Goal: Share content: Distribute website content to other platforms or users

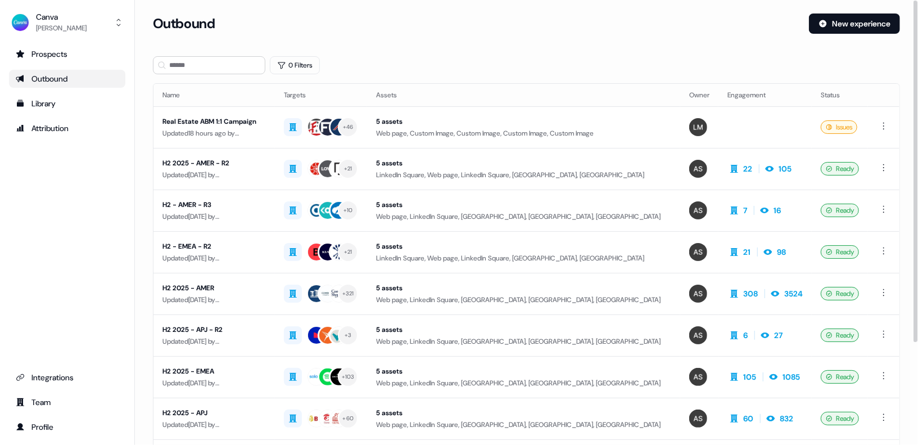
click at [97, 309] on div "Prospects Outbound Library Attribution Integrations Team Profile" at bounding box center [67, 240] width 116 height 391
click at [116, 282] on div "Prospects Outbound Library Attribution Integrations Team Profile" at bounding box center [67, 240] width 116 height 391
click at [56, 399] on div "Team" at bounding box center [67, 402] width 103 height 11
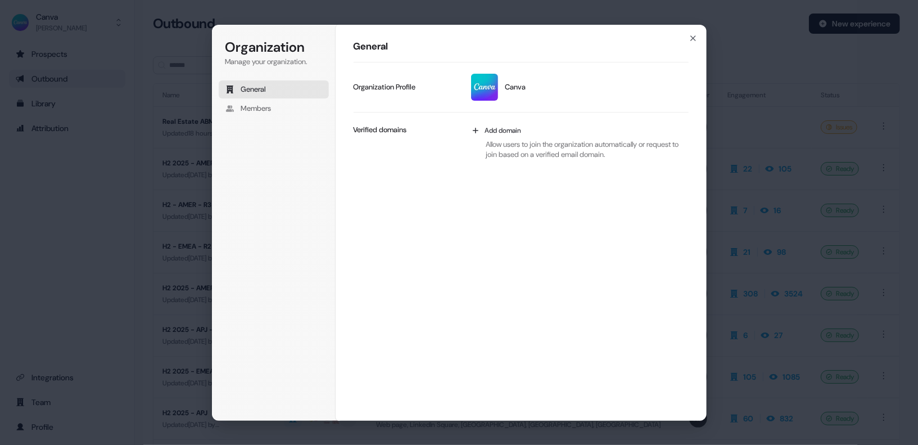
click at [400, 211] on div "General Canva Update profile Organization Profile Add domain Allow users to joi…" at bounding box center [521, 222] width 371 height 397
click at [272, 111] on span "Members" at bounding box center [256, 108] width 30 height 10
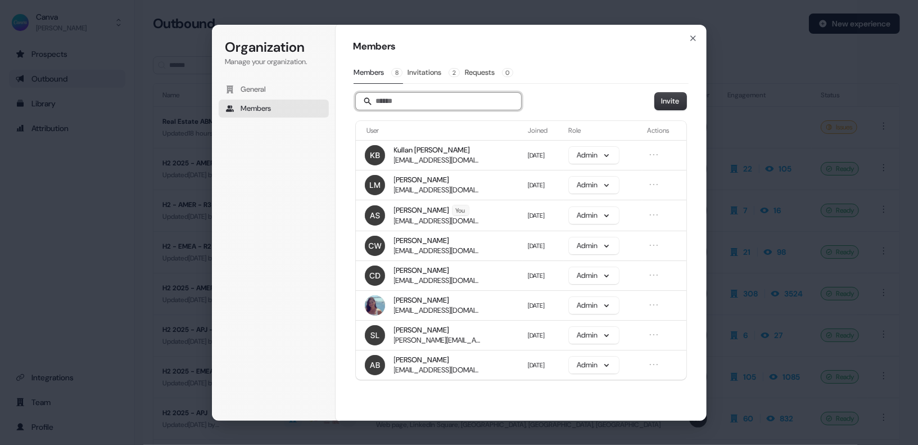
click at [397, 93] on input "Search" at bounding box center [438, 101] width 165 height 17
type input "***"
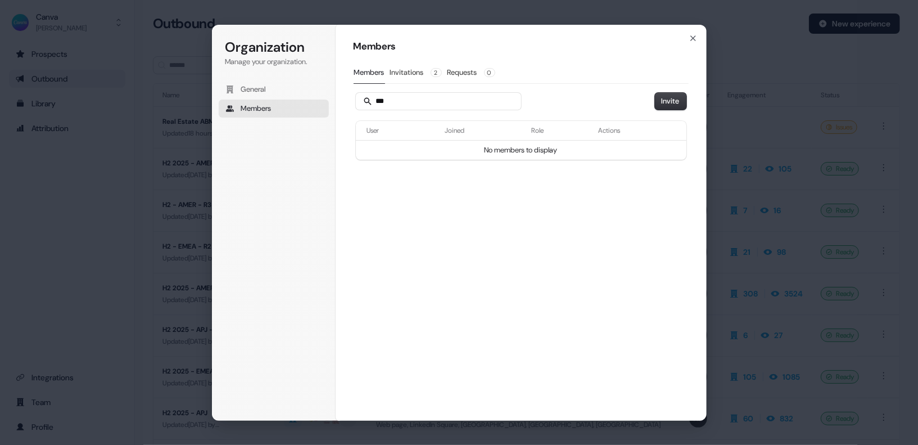
click at [395, 193] on div "Members Members Invitations 2 Requests 0 *** Invite User Joined Role Actions No…" at bounding box center [521, 222] width 371 height 397
click at [413, 78] on button "Invitations 2" at bounding box center [416, 72] width 53 height 21
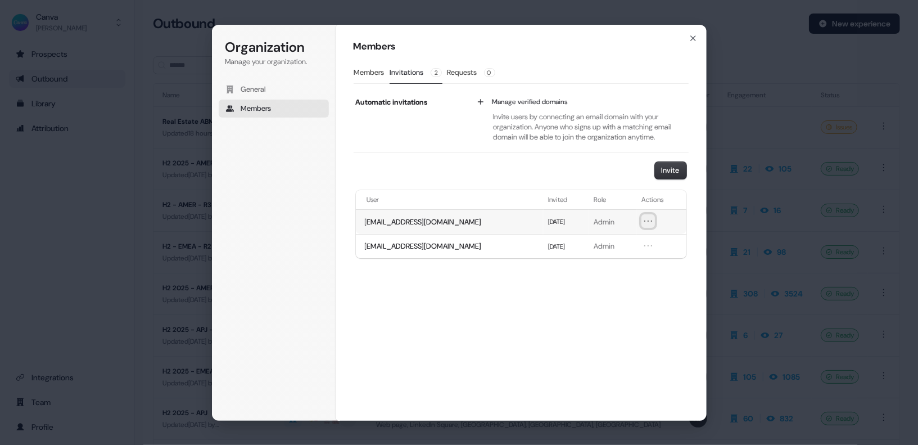
click at [647, 222] on icon "Open menu" at bounding box center [648, 220] width 11 height 11
click at [445, 223] on span "[EMAIL_ADDRESS][DOMAIN_NAME]" at bounding box center [423, 222] width 117 height 10
click at [475, 219] on td "[EMAIL_ADDRESS][DOMAIN_NAME]" at bounding box center [450, 221] width 188 height 25
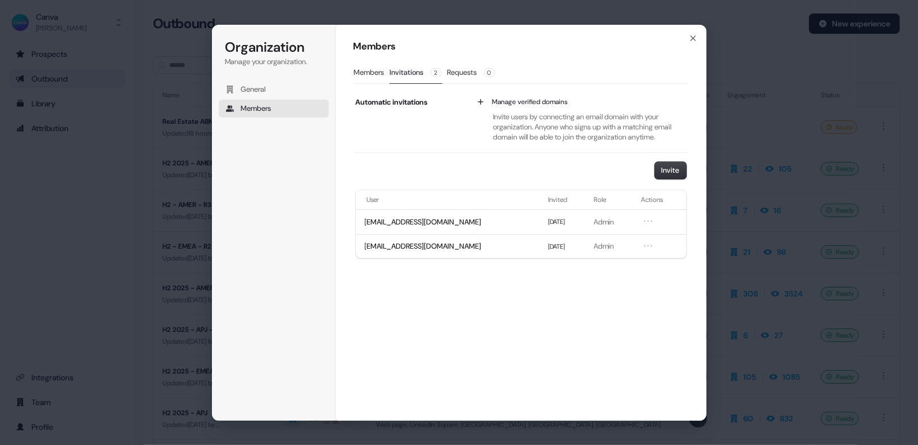
click at [426, 174] on div "Invite" at bounding box center [521, 170] width 335 height 17
click at [516, 389] on div "Members Members Invitations 2 Requests 0 Automatic invitations Manage verified …" at bounding box center [521, 222] width 371 height 397
click at [541, 350] on div "Members Members Invitations 2 Requests 0 Automatic invitations Manage verified …" at bounding box center [521, 222] width 371 height 397
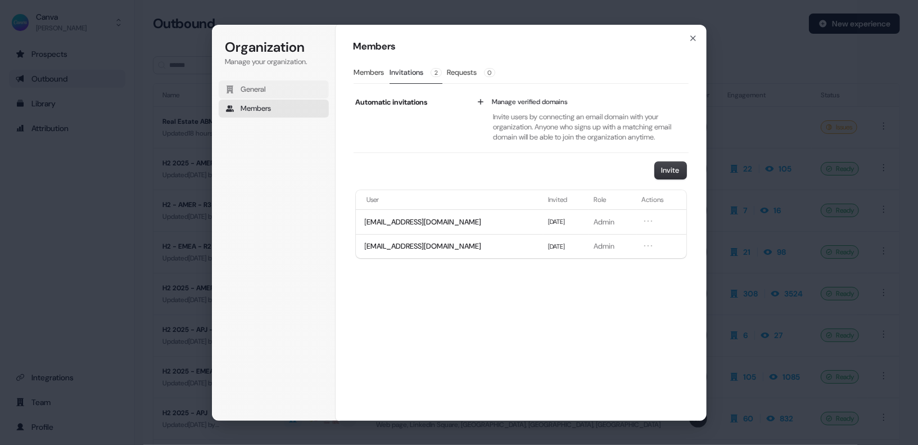
click at [281, 86] on button "General" at bounding box center [274, 89] width 110 height 18
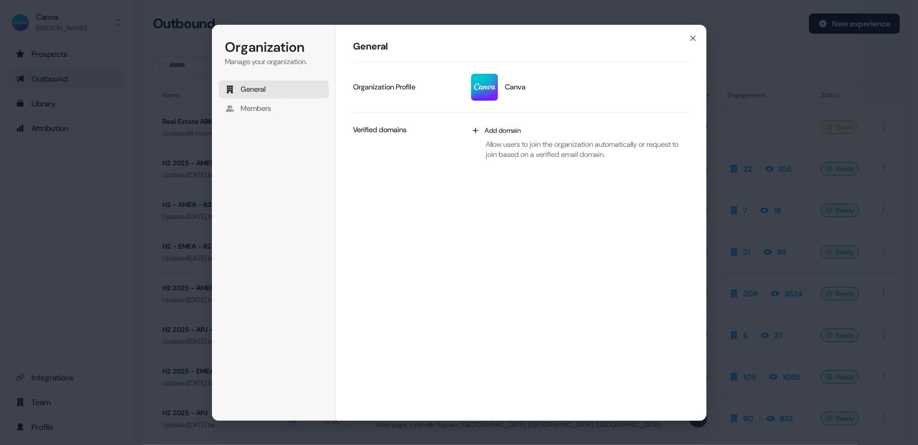
click at [430, 309] on div "General Canva Update profile Organization Profile Add domain Allow users to joi…" at bounding box center [521, 222] width 371 height 397
click at [280, 112] on button "Members" at bounding box center [274, 109] width 110 height 18
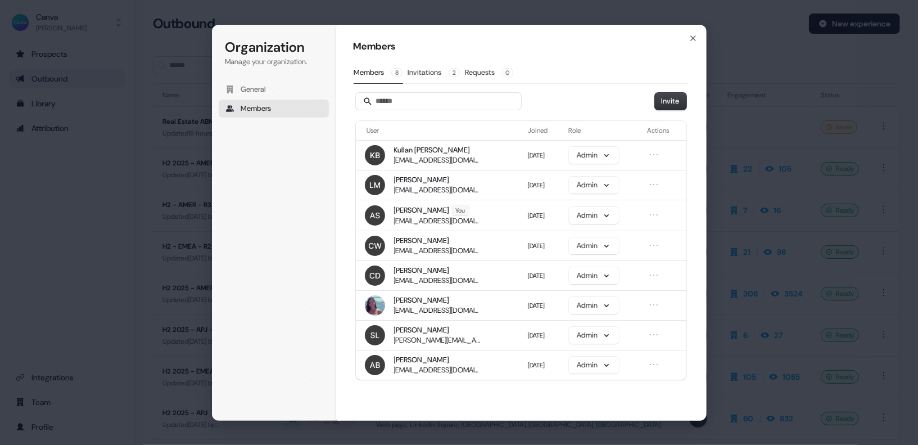
click at [405, 399] on div "Members Members 8 Invitations 2 Requests 0 Invite User Joined Role Actions Kull…" at bounding box center [521, 222] width 371 height 397
click at [691, 36] on icon "button" at bounding box center [693, 38] width 4 height 4
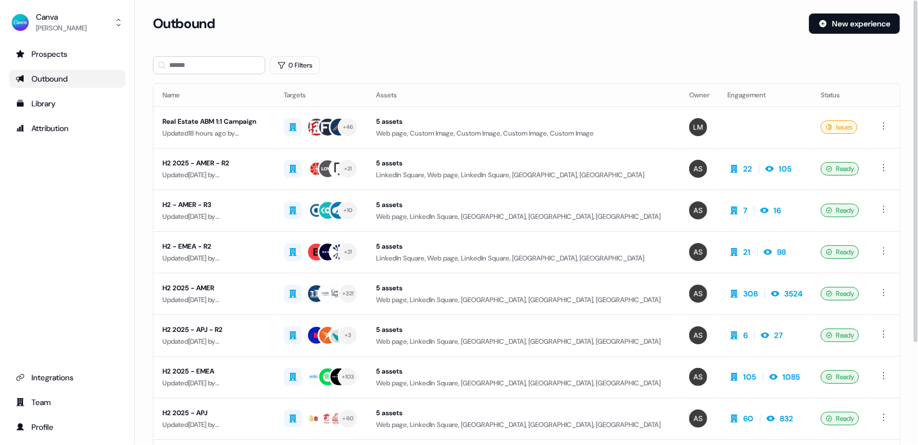
click at [654, 60] on div "0 Filters" at bounding box center [526, 65] width 747 height 18
click at [83, 215] on div "Prospects Outbound Library Attribution Integrations Team Profile" at bounding box center [67, 240] width 116 height 391
click at [81, 214] on div "Prospects Outbound Library Attribution Integrations Team Profile" at bounding box center [67, 240] width 116 height 391
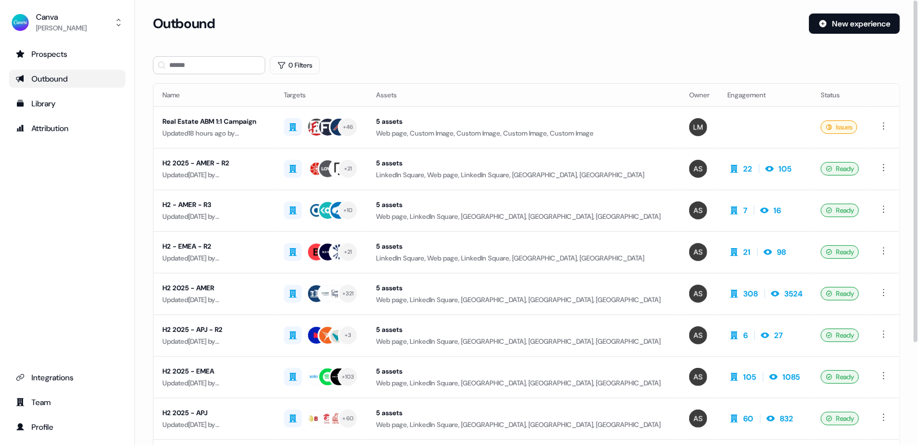
click at [382, 44] on div "Outbound New experience" at bounding box center [526, 30] width 747 height 34
click at [62, 126] on div "Attribution" at bounding box center [67, 128] width 103 height 11
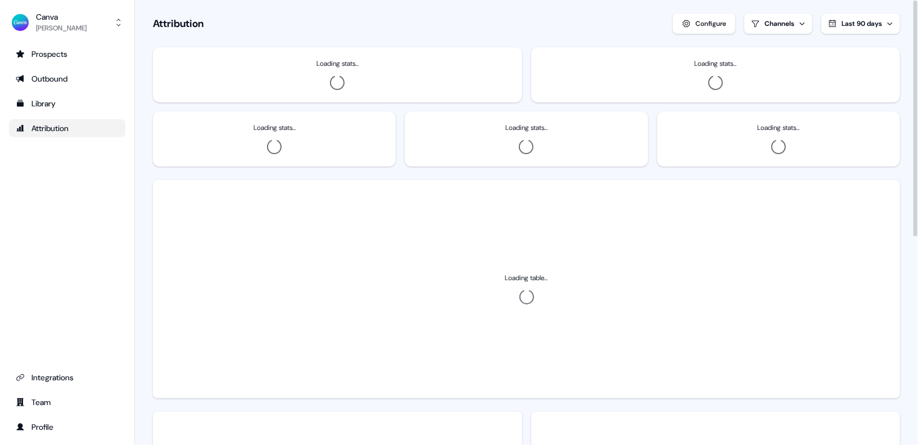
click at [282, 25] on div "Attribution Configure Channels Last 90 days" at bounding box center [526, 23] width 747 height 20
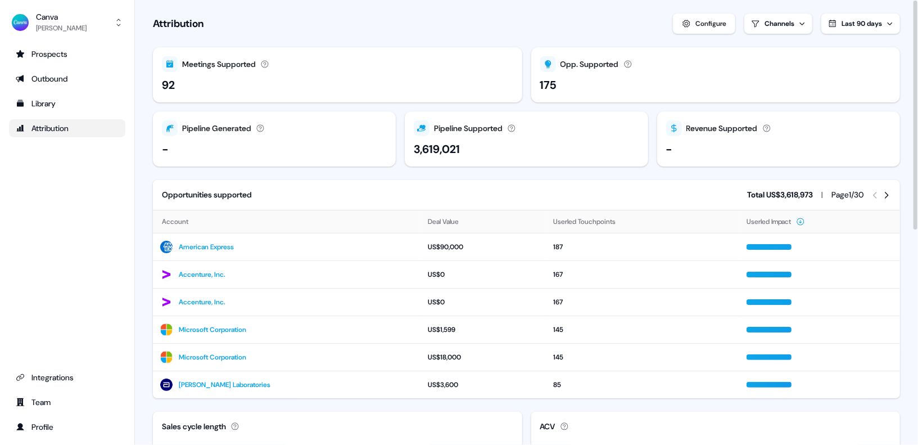
click at [282, 24] on div "Attribution Configure Channels Last 90 days" at bounding box center [526, 23] width 747 height 20
click at [245, 25] on div "Attribution Configure Channels Last 90 days" at bounding box center [526, 23] width 747 height 20
click at [462, 34] on section "Loading... Attribution Configure Channels Last 90 days Meetings Supported Meeti…" at bounding box center [526, 433] width 783 height 866
click at [461, 34] on section "Loading... Attribution Configure Channels Last 90 days Meetings Supported Meeti…" at bounding box center [526, 433] width 783 height 866
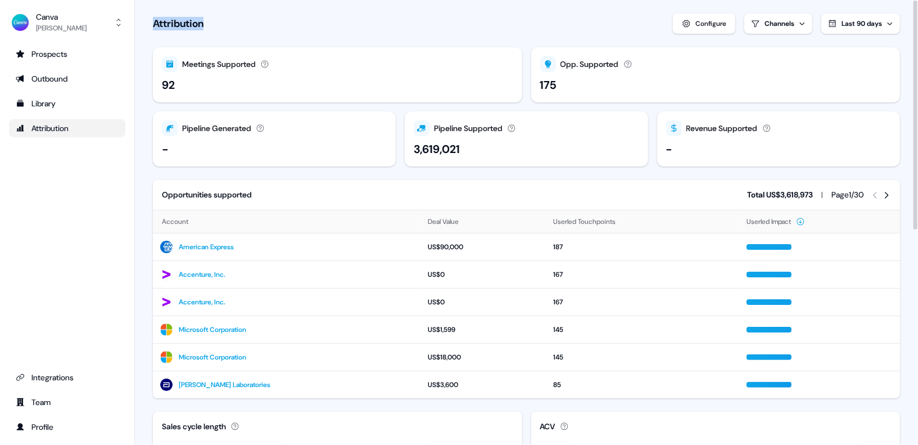
drag, startPoint x: 150, startPoint y: 24, endPoint x: 264, endPoint y: 22, distance: 114.2
click at [265, 23] on section "Loading... Attribution Configure Channels Last 90 days Meetings Supported Meeti…" at bounding box center [526, 433] width 783 height 866
click at [264, 22] on div "Attribution Configure Channels Last 90 days" at bounding box center [526, 23] width 747 height 20
click at [701, 30] on button "Configure" at bounding box center [704, 23] width 62 height 20
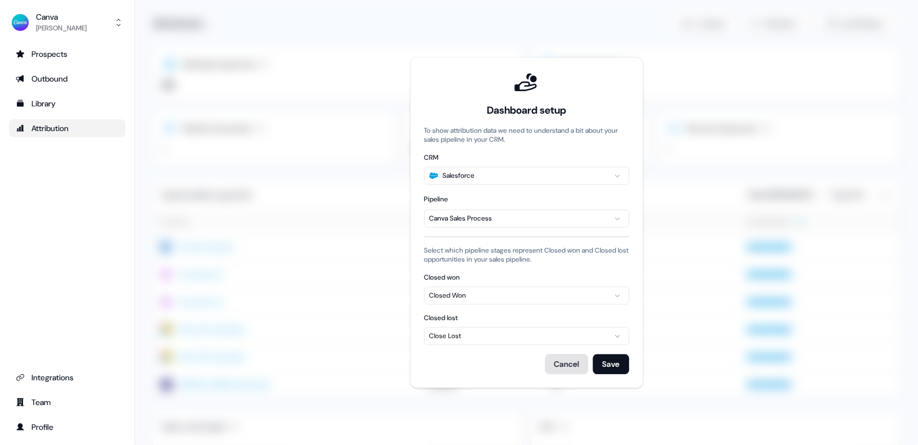
click at [564, 366] on button "Cancel" at bounding box center [566, 364] width 43 height 20
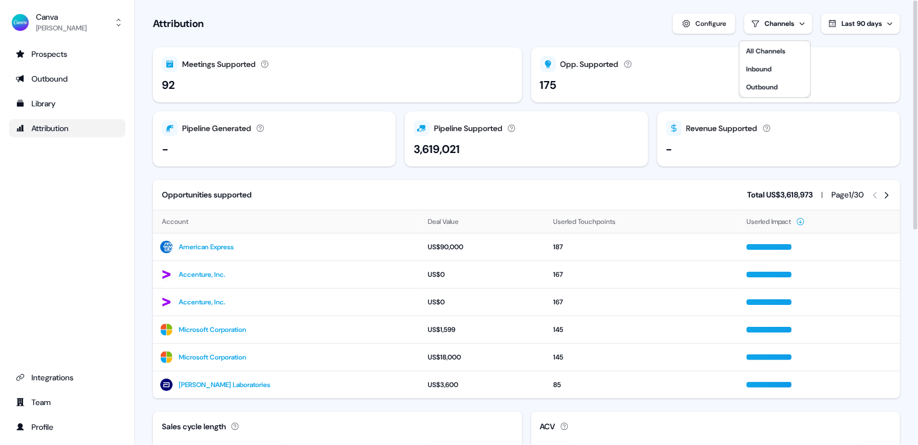
click at [703, 25] on html "For the best experience switch devices to a bigger screen. Go to [DOMAIN_NAME] …" at bounding box center [459, 222] width 918 height 445
click at [402, 12] on section "Loading... Attribution Configure Channels Last 90 days Meetings Supported Meeti…" at bounding box center [526, 433] width 783 height 866
click at [60, 72] on link "Outbound" at bounding box center [67, 79] width 116 height 18
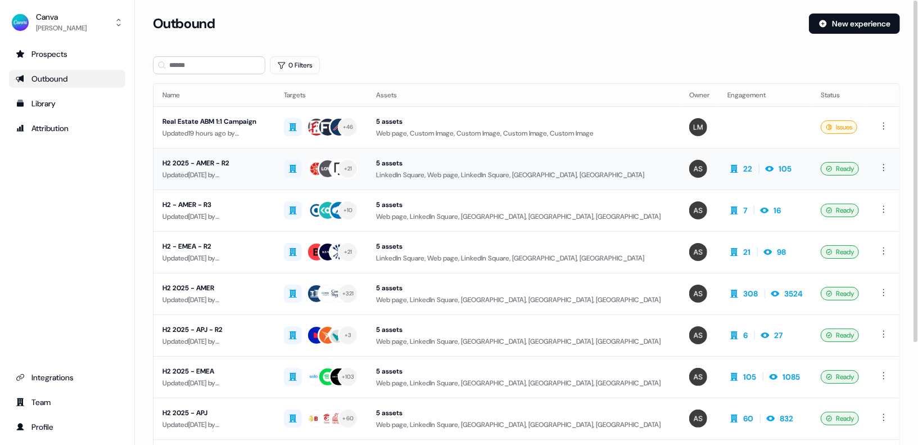
click at [240, 169] on div "Updated [DATE] by [PERSON_NAME]" at bounding box center [214, 174] width 103 height 11
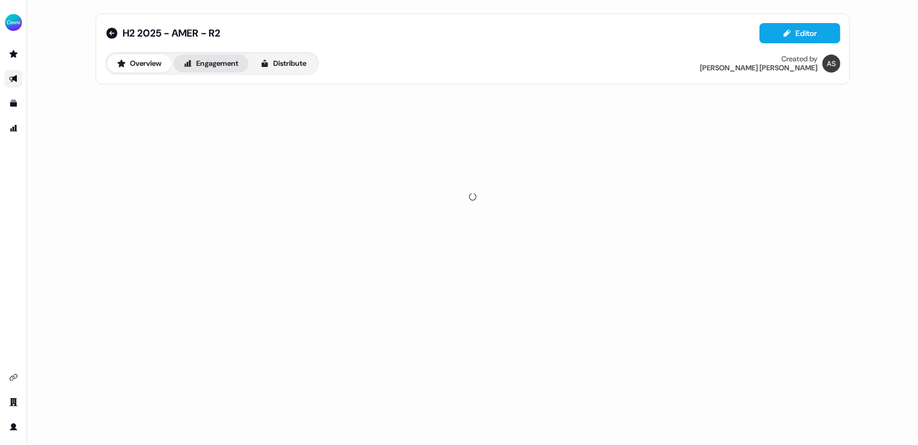
click at [216, 68] on button "Engagement" at bounding box center [211, 64] width 75 height 18
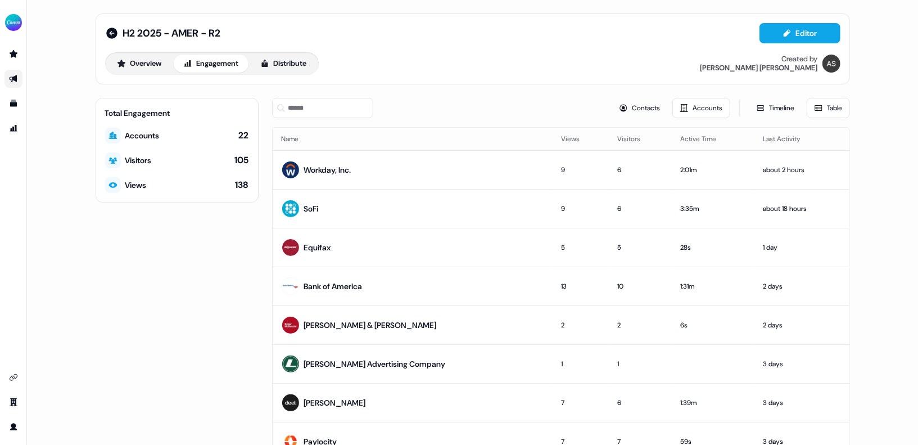
click at [211, 268] on div "Total Engagement Accounts 22 Visitors 105 Views 138" at bounding box center [177, 293] width 163 height 390
click at [474, 89] on div "H2 2025 - AMER - R2 Editor Overview Engagement Distribute Created by [PERSON_NA…" at bounding box center [473, 251] width 782 height 502
click at [11, 59] on link "Go to prospects" at bounding box center [13, 54] width 18 height 18
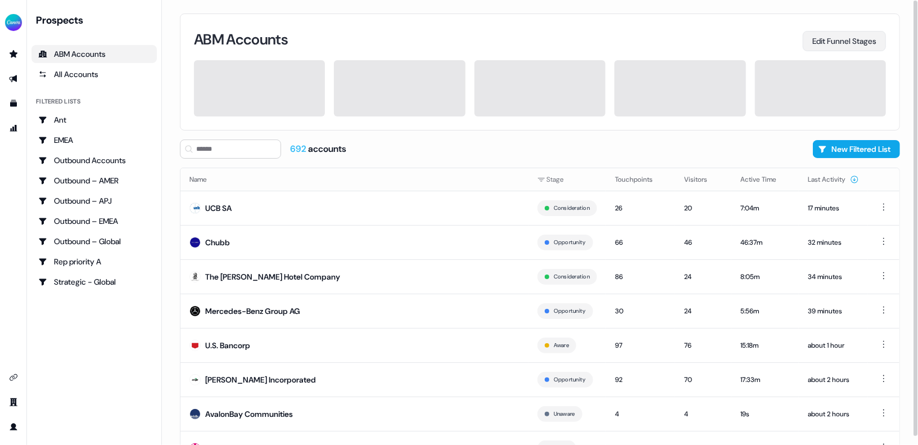
click at [703, 40] on button "Edit Funnel Stages" at bounding box center [844, 41] width 83 height 20
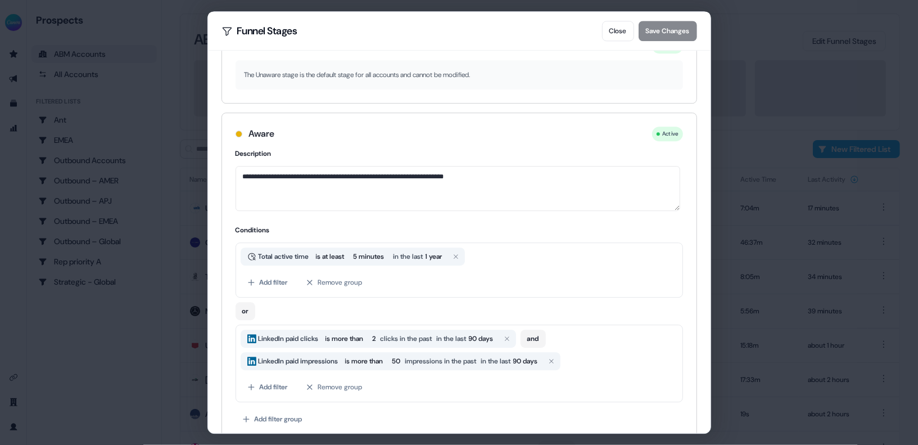
scroll to position [57, 0]
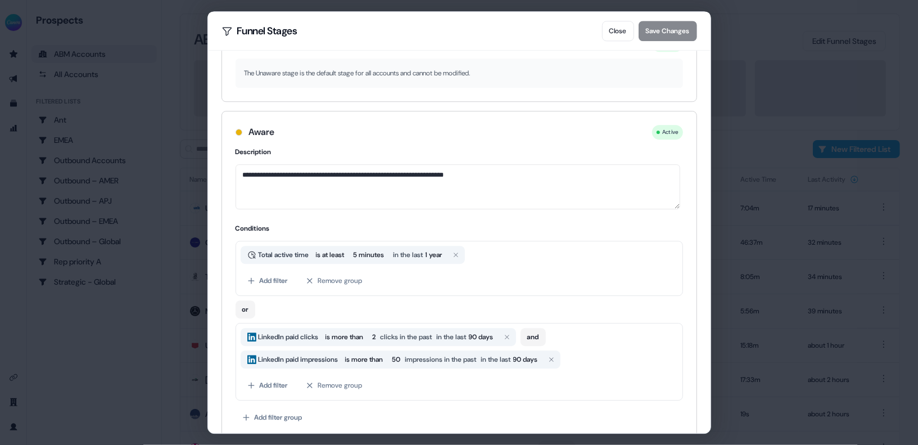
click at [435, 125] on div "Aware Active" at bounding box center [460, 132] width 448 height 15
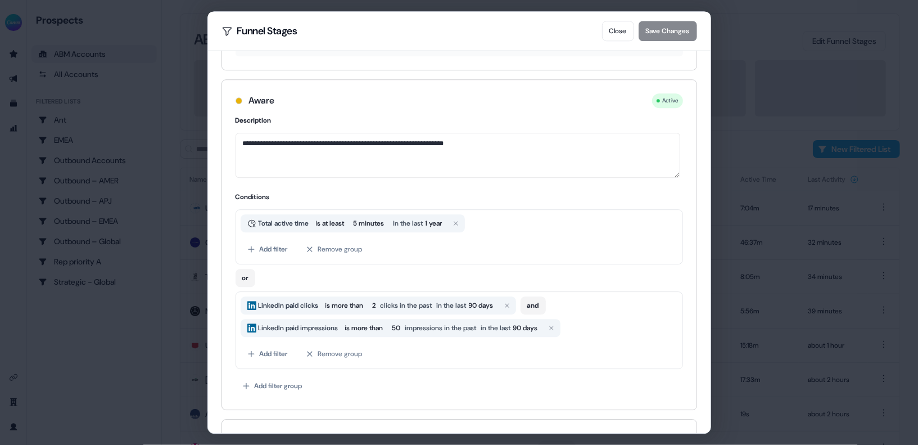
scroll to position [89, 0]
drag, startPoint x: 247, startPoint y: 93, endPoint x: 368, endPoint y: 96, distance: 121.5
click at [368, 96] on div "Aware Active" at bounding box center [460, 100] width 448 height 15
click at [368, 102] on div "Aware Active" at bounding box center [460, 100] width 448 height 15
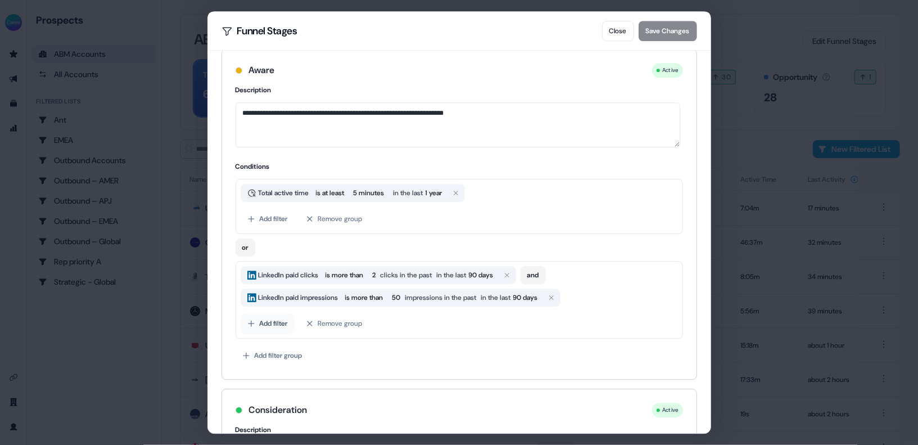
click at [273, 318] on button "Add filter" at bounding box center [268, 323] width 54 height 20
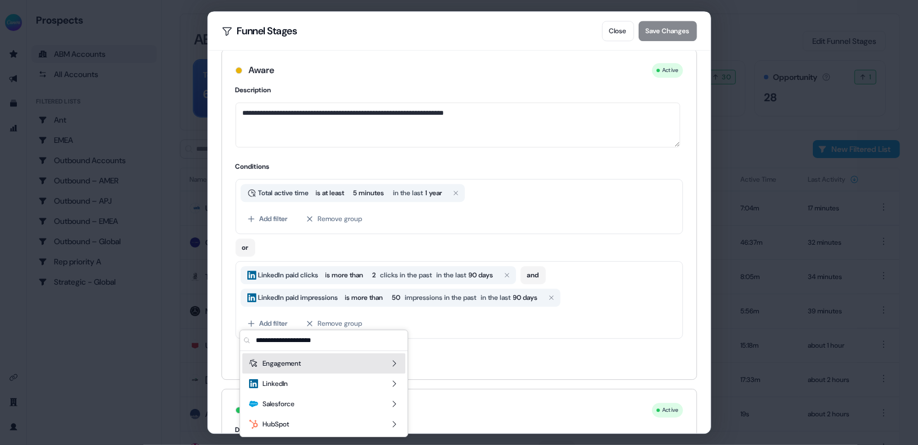
scroll to position [151, 0]
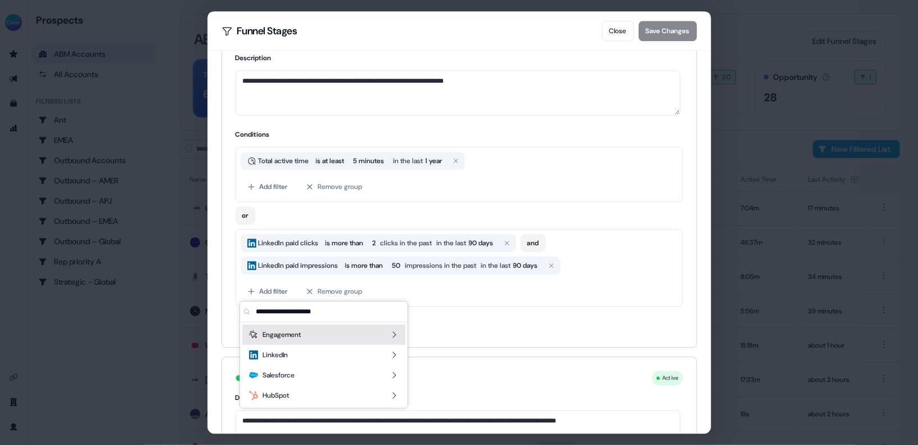
click at [296, 337] on span "Engagement" at bounding box center [282, 334] width 38 height 11
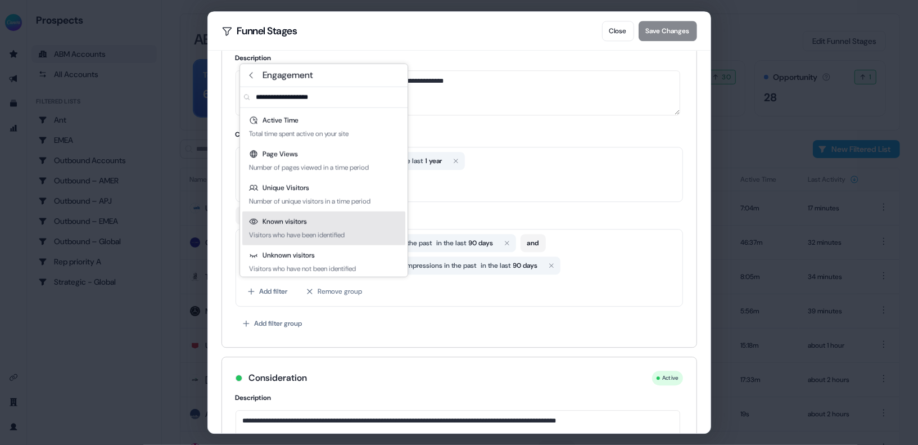
scroll to position [4, 0]
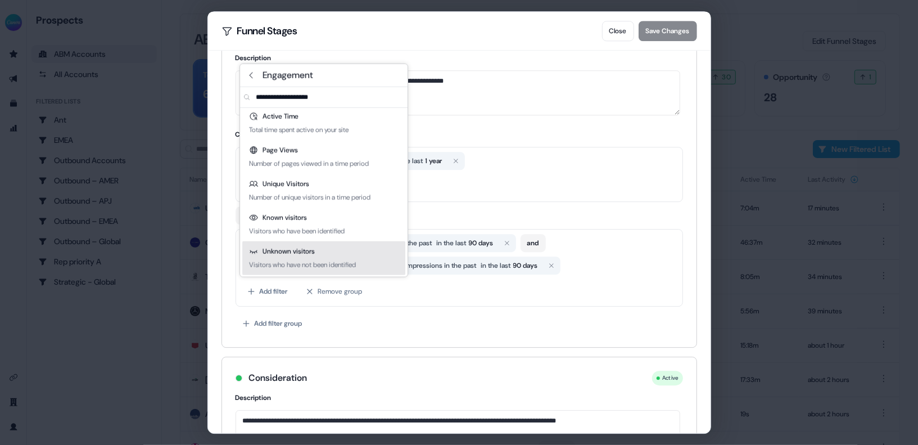
click at [457, 295] on div "Add filter Remove group" at bounding box center [460, 291] width 438 height 20
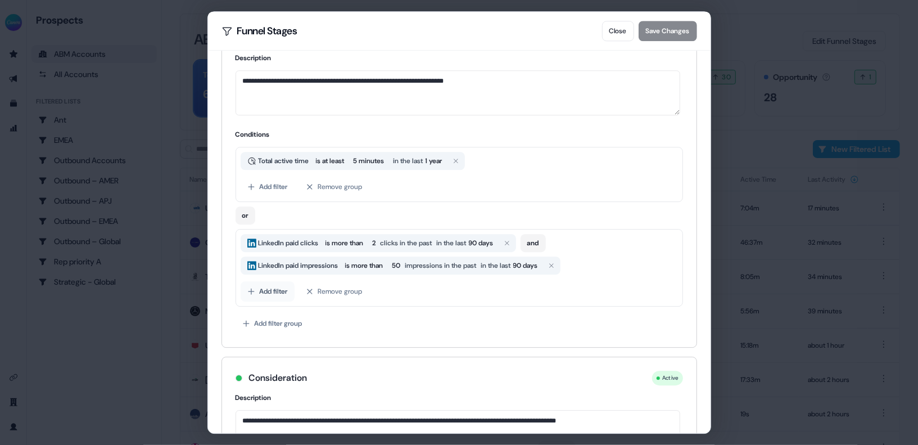
click at [281, 286] on button "Add filter" at bounding box center [268, 291] width 54 height 20
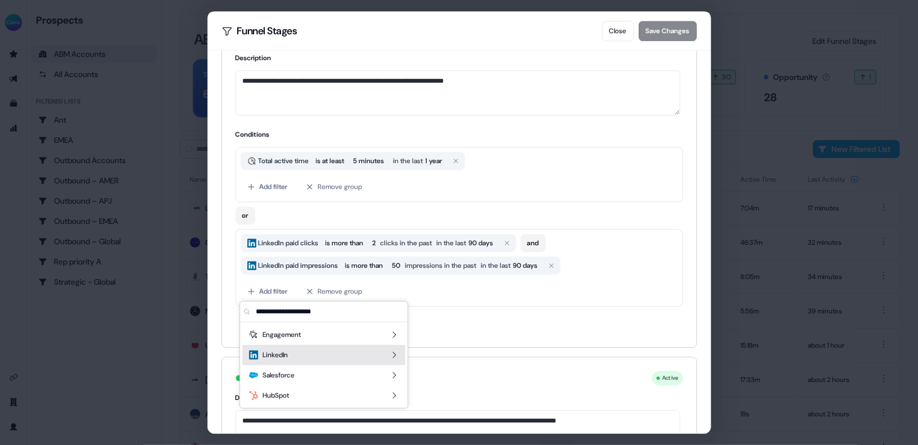
click at [282, 352] on span "LinkedIn" at bounding box center [275, 354] width 25 height 11
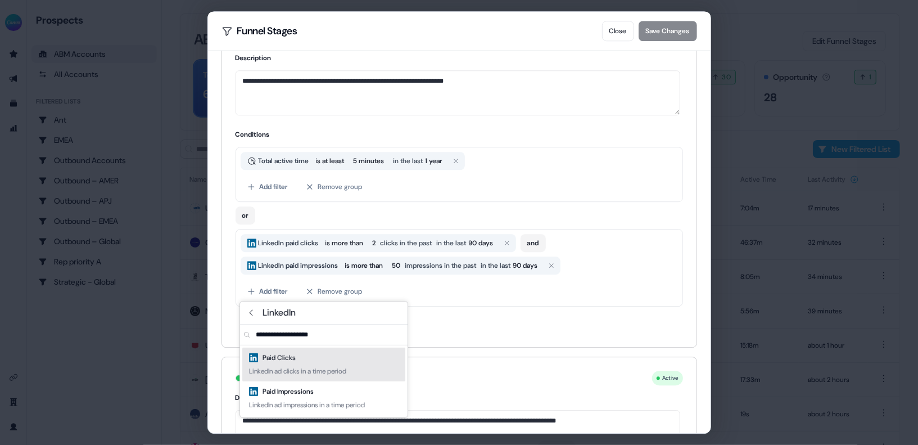
drag, startPoint x: 531, startPoint y: 294, endPoint x: 465, endPoint y: 296, distance: 65.8
click at [530, 294] on div "Add filter Remove group" at bounding box center [460, 291] width 438 height 20
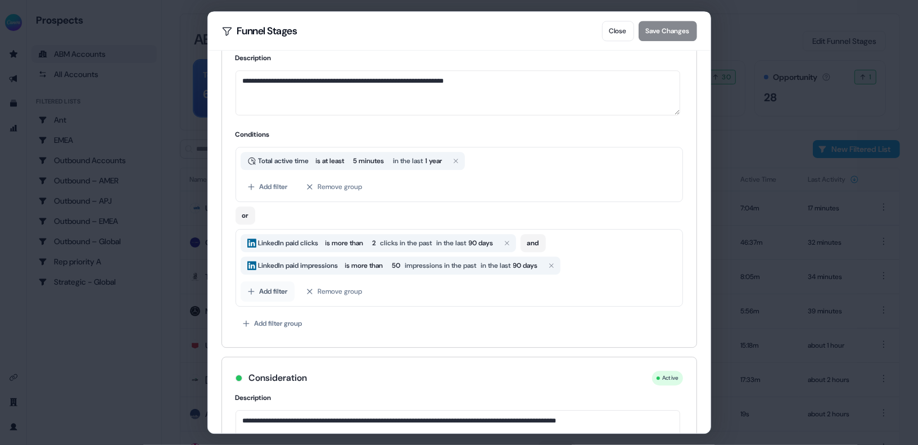
click at [272, 283] on button "Add filter" at bounding box center [268, 291] width 54 height 20
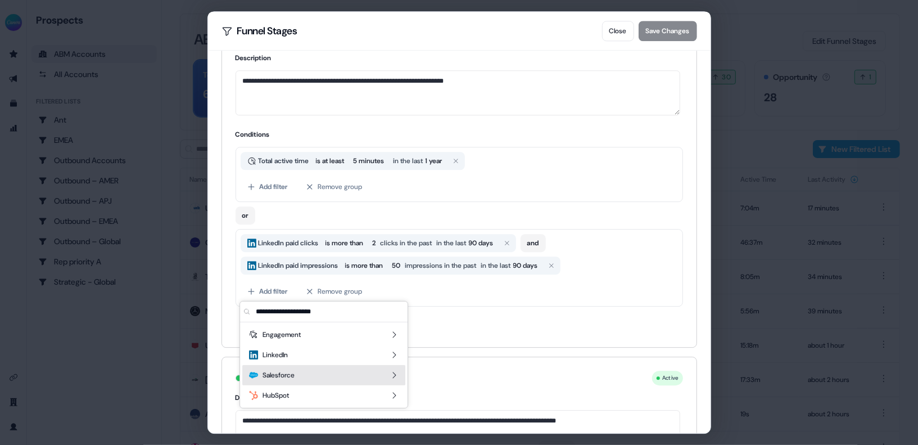
click at [308, 376] on div "Salesforce" at bounding box center [323, 375] width 163 height 20
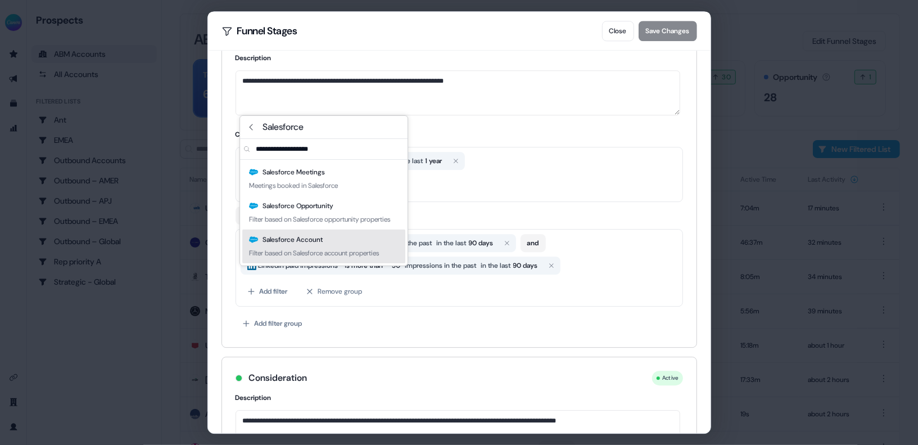
drag, startPoint x: 497, startPoint y: 316, endPoint x: 489, endPoint y: 315, distance: 8.5
click at [497, 315] on div "Add filter group" at bounding box center [460, 323] width 448 height 20
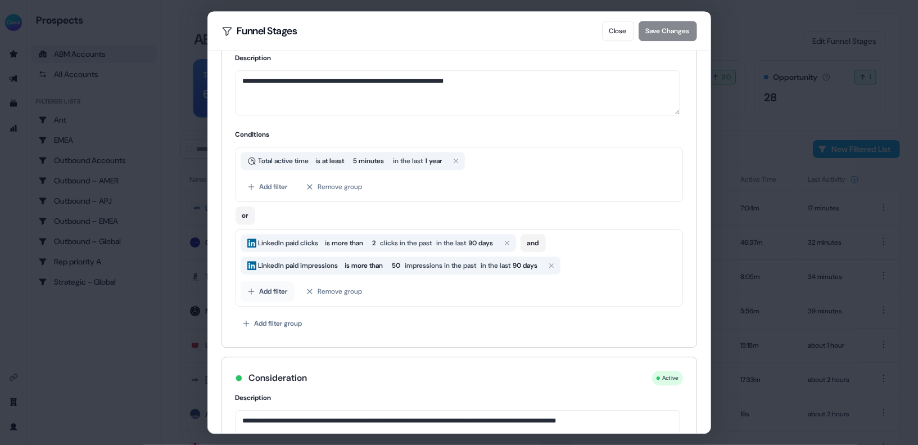
click at [263, 293] on button "Add filter" at bounding box center [268, 291] width 54 height 20
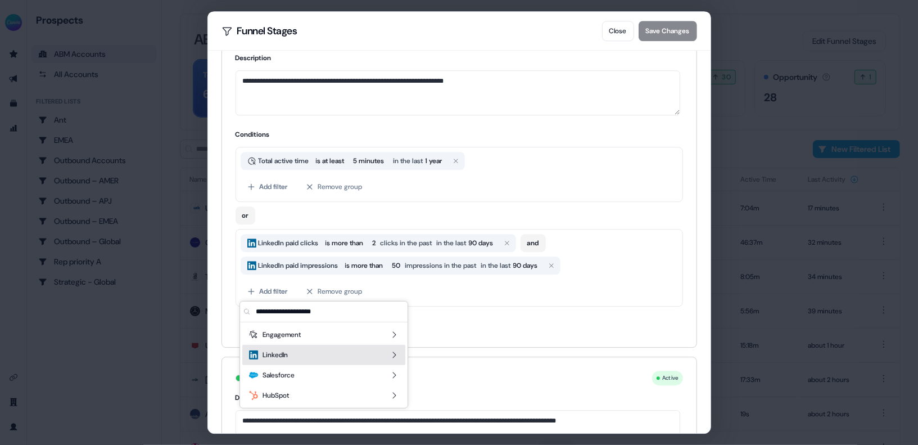
click at [267, 355] on span "LinkedIn" at bounding box center [275, 354] width 25 height 11
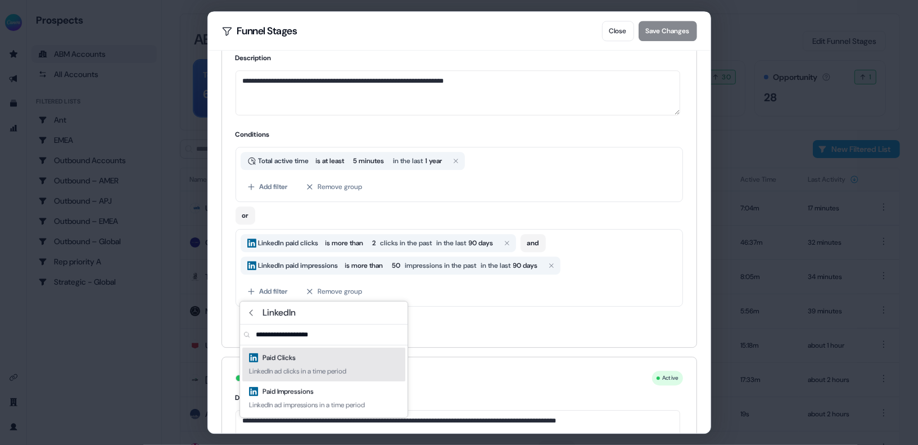
click at [472, 319] on div "Add filter group" at bounding box center [460, 323] width 448 height 20
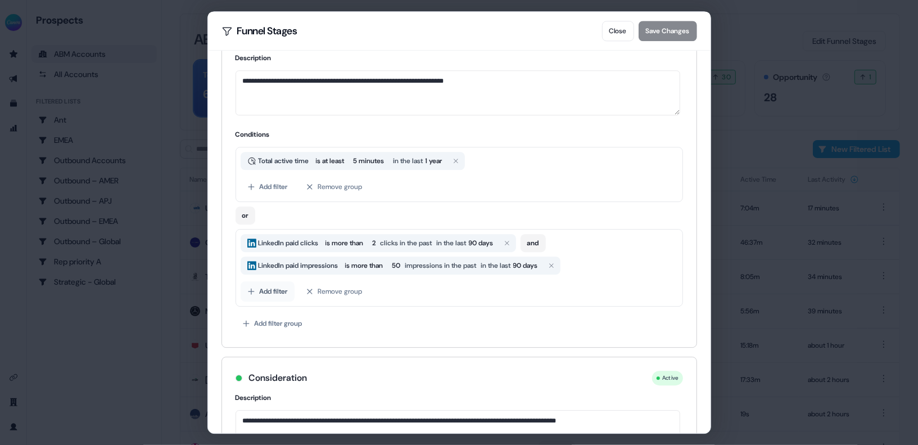
click at [268, 293] on button "Add filter" at bounding box center [268, 291] width 54 height 20
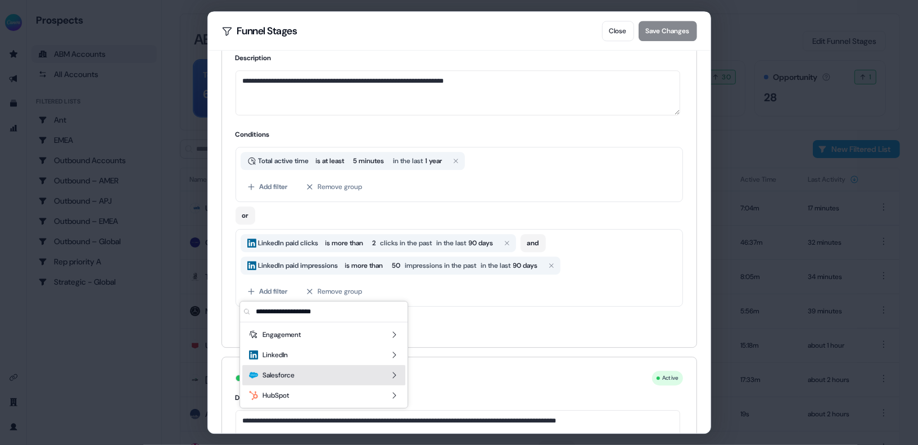
click at [294, 378] on span "Salesforce" at bounding box center [279, 375] width 32 height 11
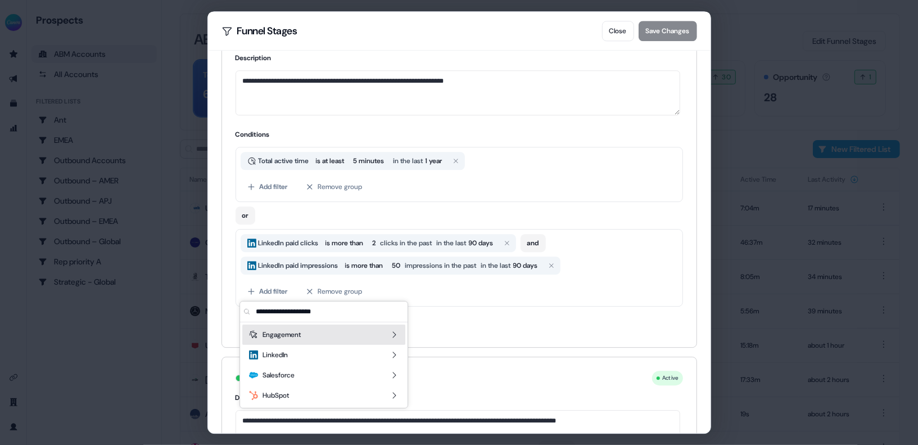
click at [522, 302] on div "LinkedIn paid clicks is more than 2 clicks in the past in the last 90 days and …" at bounding box center [460, 268] width 448 height 78
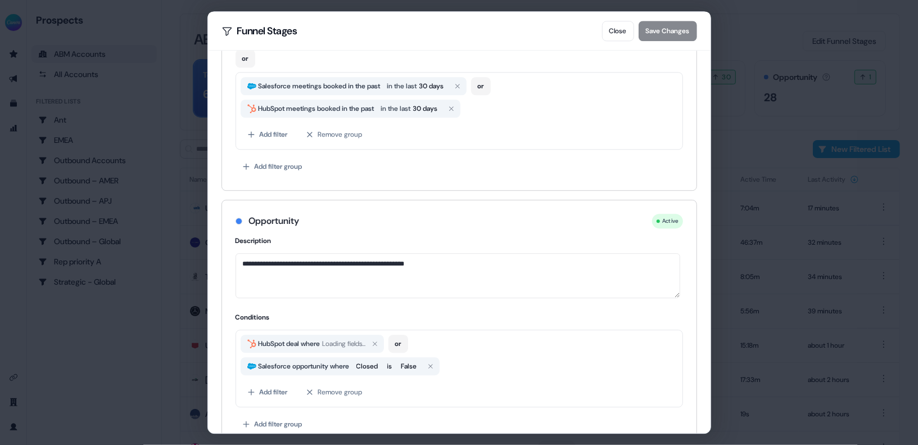
scroll to position [688, 0]
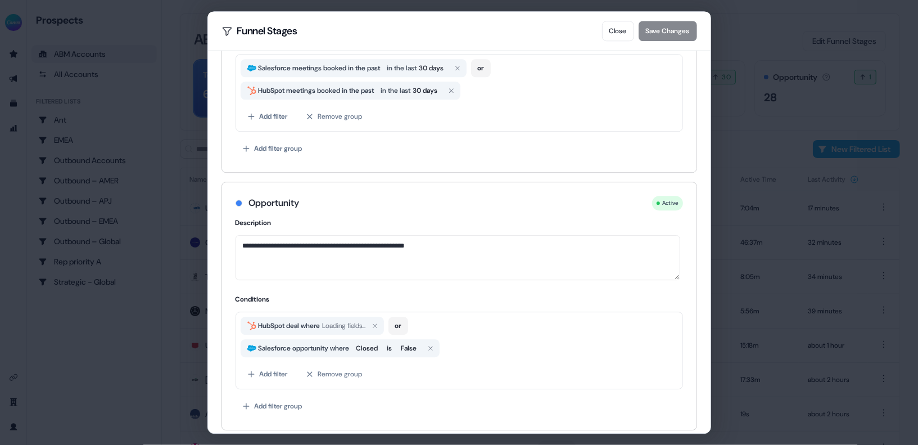
click at [495, 294] on h4 "Conditions" at bounding box center [460, 299] width 448 height 11
click at [613, 32] on button "Close" at bounding box center [618, 31] width 32 height 20
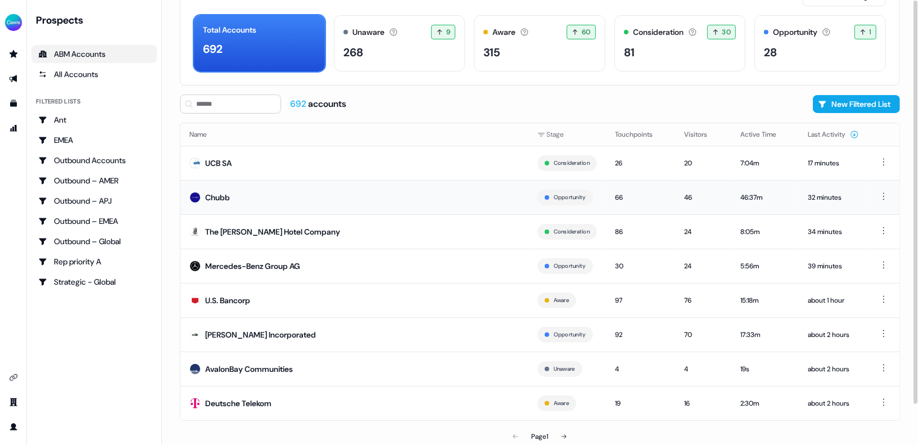
scroll to position [0, 0]
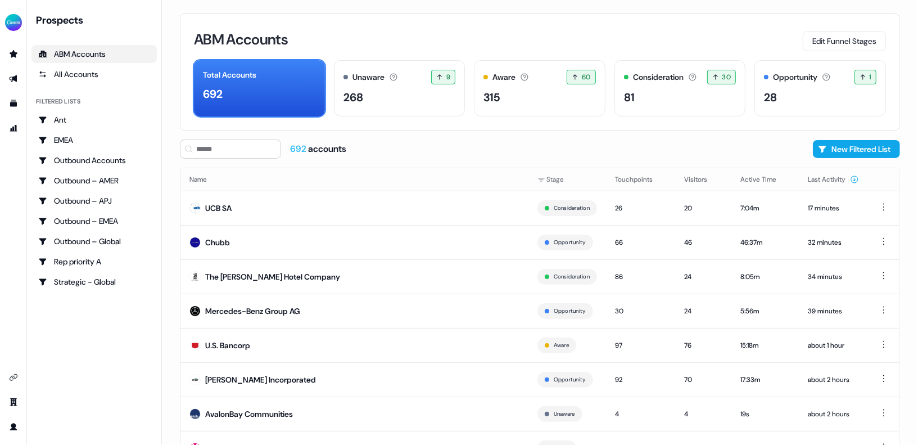
click at [85, 357] on div "Prospects ABM Accounts All Accounts Filtered lists Ant EMEA Outbound Accounts O…" at bounding box center [93, 222] width 125 height 418
click at [15, 78] on icon "Go to outbound experience" at bounding box center [13, 78] width 8 height 7
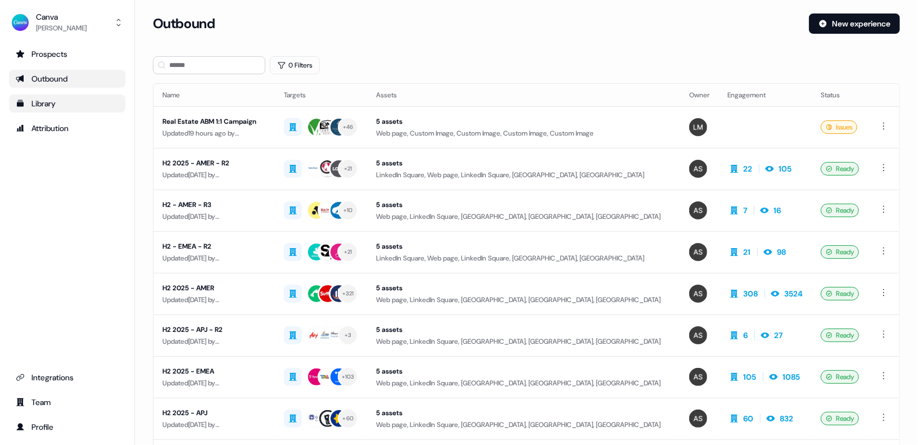
click at [53, 104] on div "Library" at bounding box center [67, 103] width 103 height 11
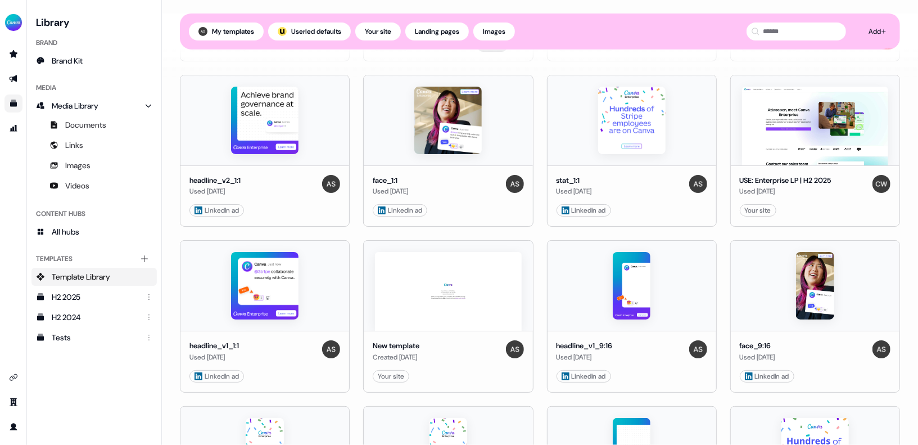
scroll to position [296, 0]
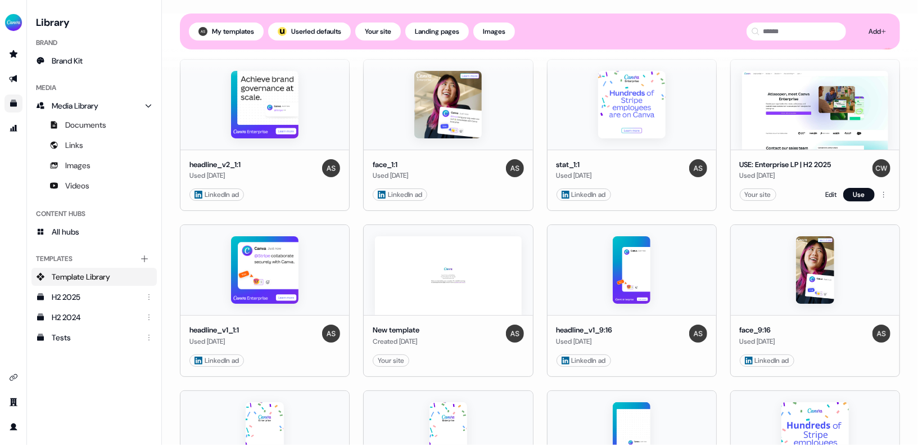
click at [703, 170] on div "Used [DATE]" at bounding box center [786, 175] width 92 height 11
click at [703, 163] on div "USE: Enterprise LP | H2 2025" at bounding box center [786, 164] width 92 height 11
click at [703, 195] on link "Edit" at bounding box center [831, 194] width 11 height 11
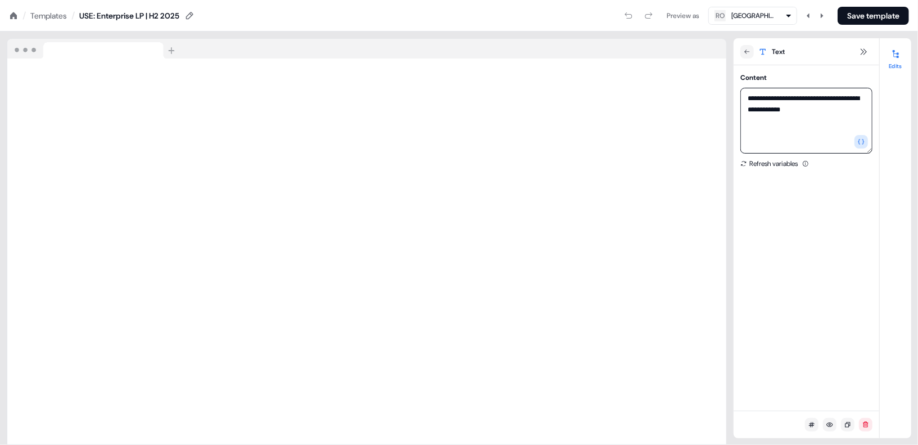
click at [703, 99] on textarea "**********" at bounding box center [807, 121] width 132 height 66
click at [703, 98] on textarea "**********" at bounding box center [807, 121] width 132 height 66
click at [703, 99] on textarea "**********" at bounding box center [807, 121] width 132 height 66
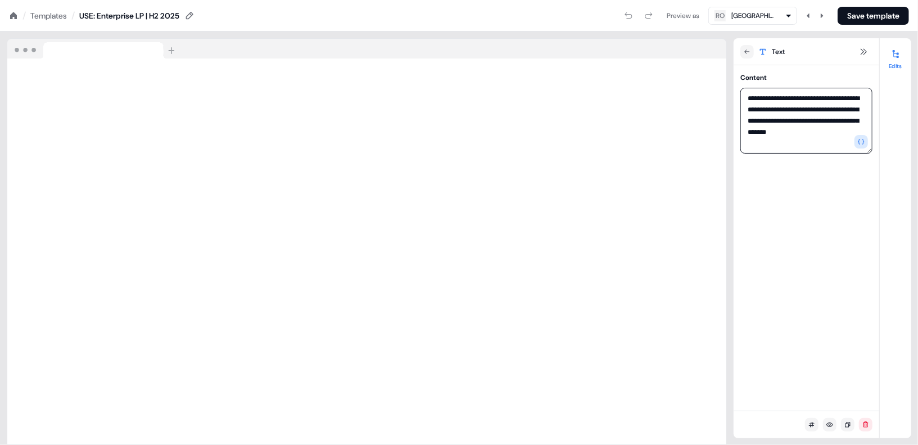
click at [703, 125] on textarea "**********" at bounding box center [807, 121] width 132 height 66
click at [703, 100] on textarea "**********" at bounding box center [807, 121] width 132 height 66
drag, startPoint x: 790, startPoint y: 100, endPoint x: 836, endPoint y: 142, distance: 62.5
click at [703, 142] on textarea "**********" at bounding box center [807, 121] width 132 height 66
click at [703, 132] on textarea "**********" at bounding box center [807, 121] width 132 height 66
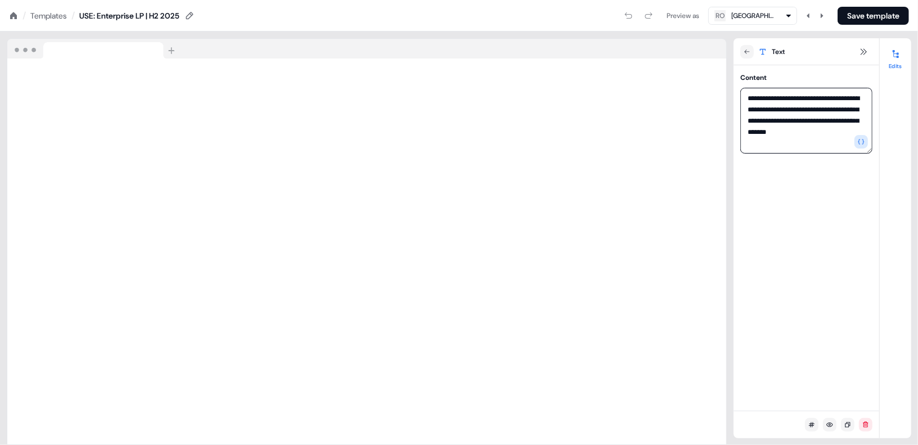
click at [703, 97] on textarea "**********" at bounding box center [807, 121] width 132 height 66
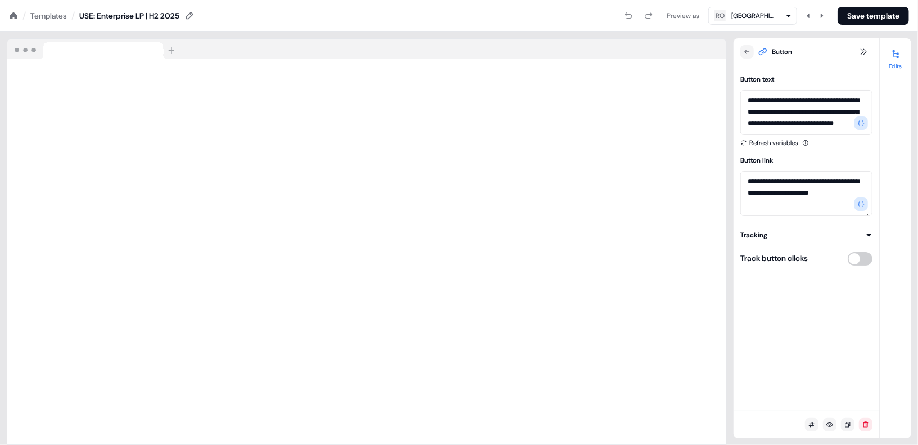
scroll to position [21, 0]
drag, startPoint x: 809, startPoint y: 101, endPoint x: 770, endPoint y: 114, distance: 41.6
click at [703, 114] on textarea "**********" at bounding box center [807, 112] width 132 height 45
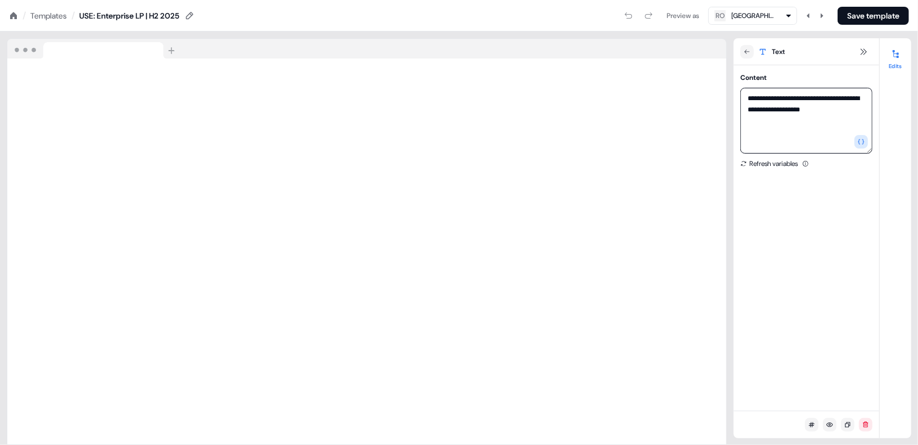
drag, startPoint x: 796, startPoint y: 123, endPoint x: 791, endPoint y: 102, distance: 20.9
click at [703, 102] on textarea "**********" at bounding box center [807, 121] width 132 height 66
click at [703, 229] on div "**********" at bounding box center [807, 237] width 146 height 345
click at [703, 115] on textarea "**********" at bounding box center [807, 121] width 132 height 66
click at [703, 172] on div "**********" at bounding box center [807, 237] width 146 height 345
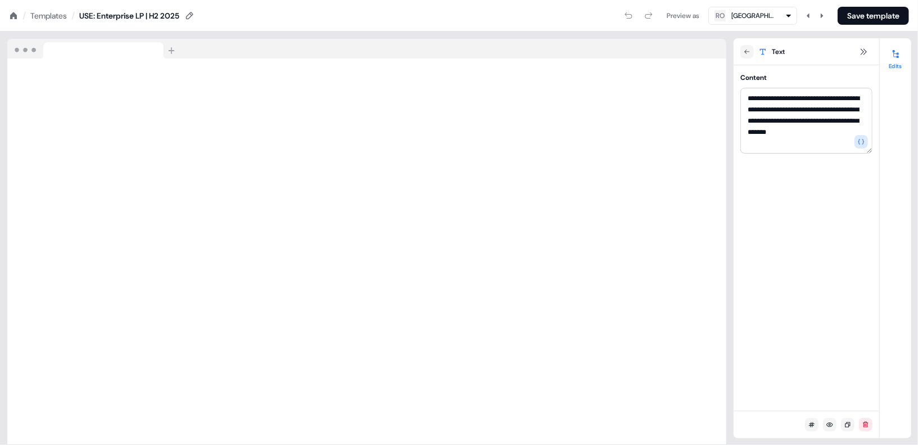
click at [703, 200] on div "**********" at bounding box center [807, 237] width 146 height 345
click at [703, 217] on div "**********" at bounding box center [807, 237] width 146 height 345
click at [703, 37] on div "Loading your site.." at bounding box center [367, 237] width 734 height 413
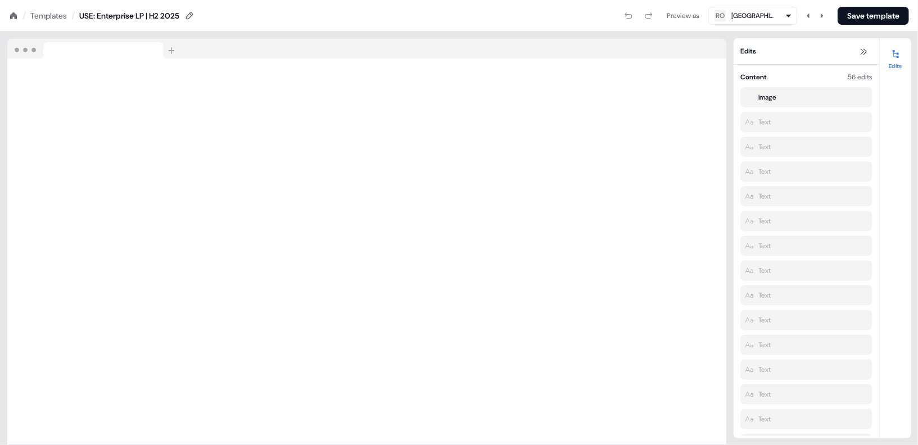
click at [703, 45] on div "Loading your site.." at bounding box center [367, 237] width 734 height 413
click at [19, 14] on div "/ Templates /" at bounding box center [42, 16] width 66 height 12
click at [14, 14] on icon at bounding box center [13, 15] width 7 height 7
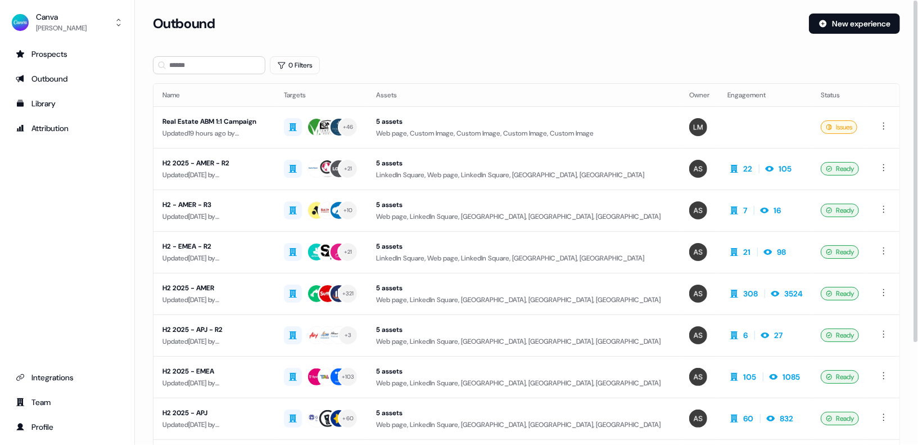
click at [61, 289] on div "Prospects Outbound Library Attribution Integrations Team Profile" at bounding box center [67, 240] width 116 height 391
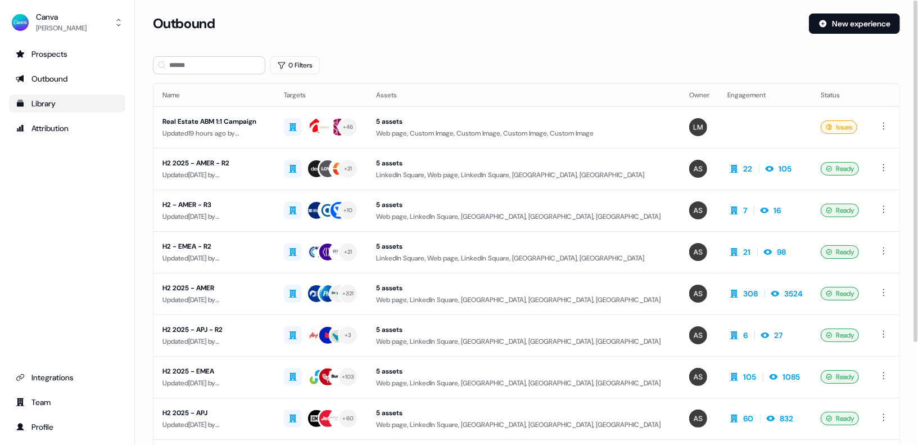
click at [57, 107] on div "Library" at bounding box center [67, 103] width 103 height 11
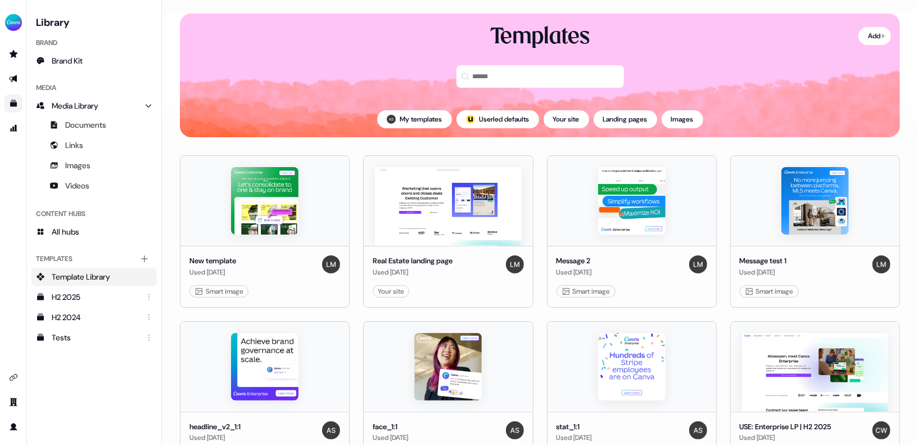
click at [255, 84] on div "Templates" at bounding box center [540, 61] width 720 height 79
click at [15, 79] on icon "Go to outbound experience" at bounding box center [13, 78] width 8 height 7
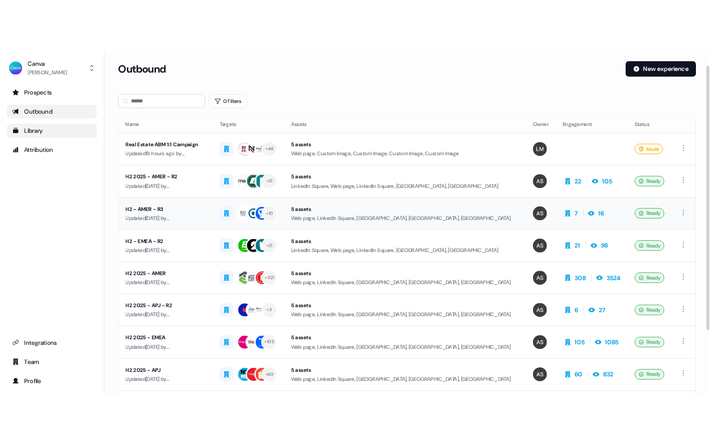
scroll to position [133, 0]
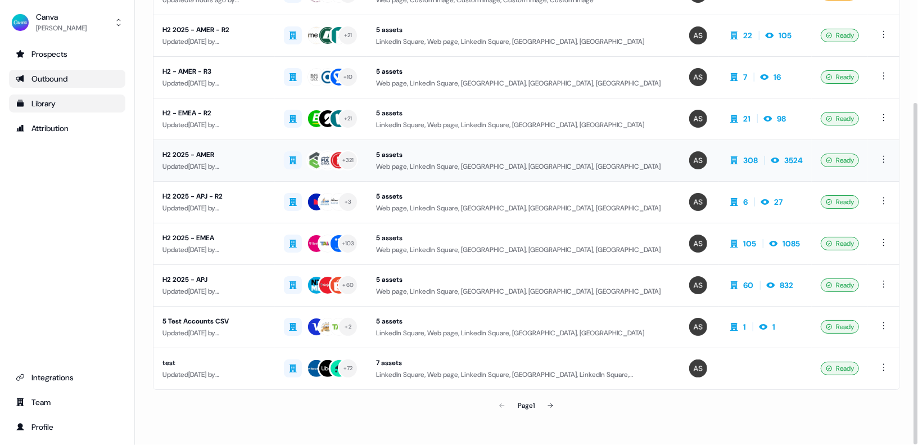
click at [240, 156] on div "H2 2025 - AMER" at bounding box center [214, 154] width 103 height 11
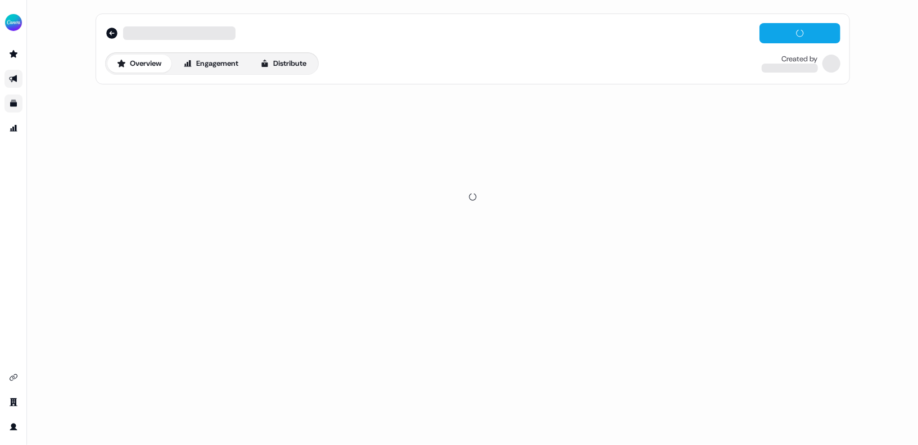
click at [190, 151] on div at bounding box center [473, 197] width 755 height 216
click at [397, 79] on div "H2 2025 - AMER Editor Overview Engagement Distribute Created by [PERSON_NAME]" at bounding box center [473, 48] width 755 height 71
click at [433, 67] on div "Overview Engagement Distribute Created by [PERSON_NAME]" at bounding box center [473, 63] width 736 height 22
click at [303, 65] on button "Distribute" at bounding box center [284, 64] width 66 height 18
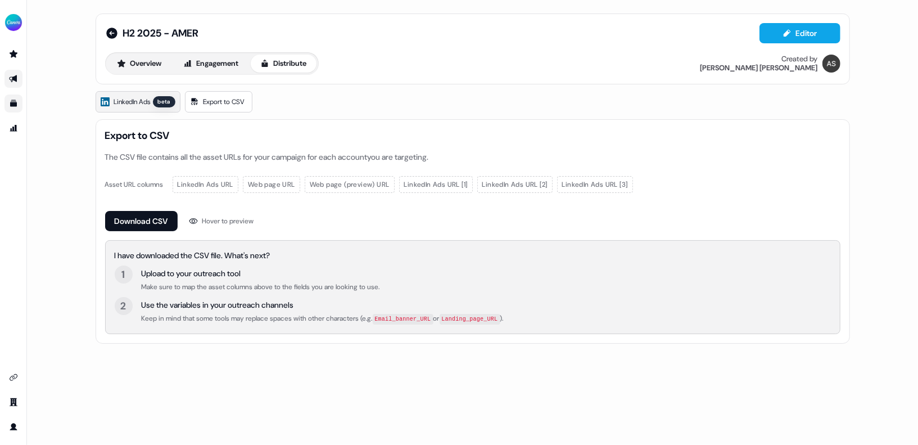
click at [148, 103] on span "LinkedIn Ads" at bounding box center [132, 101] width 37 height 11
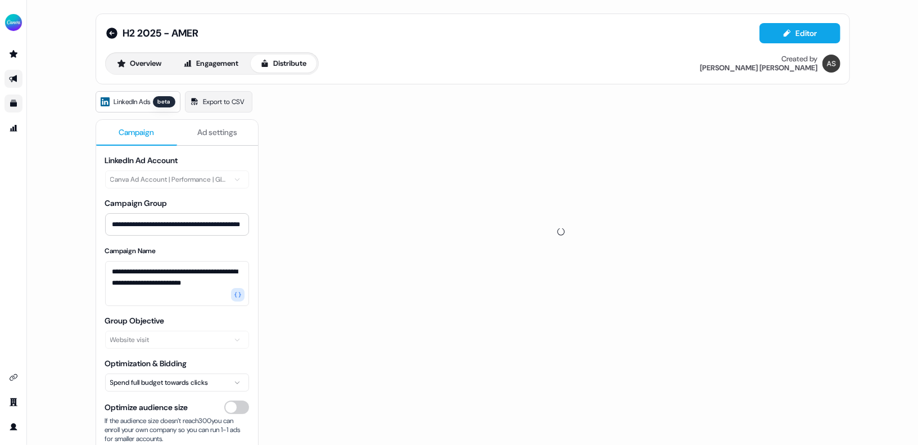
click at [391, 73] on div "Overview Engagement Distribute Created by [PERSON_NAME]" at bounding box center [473, 63] width 736 height 22
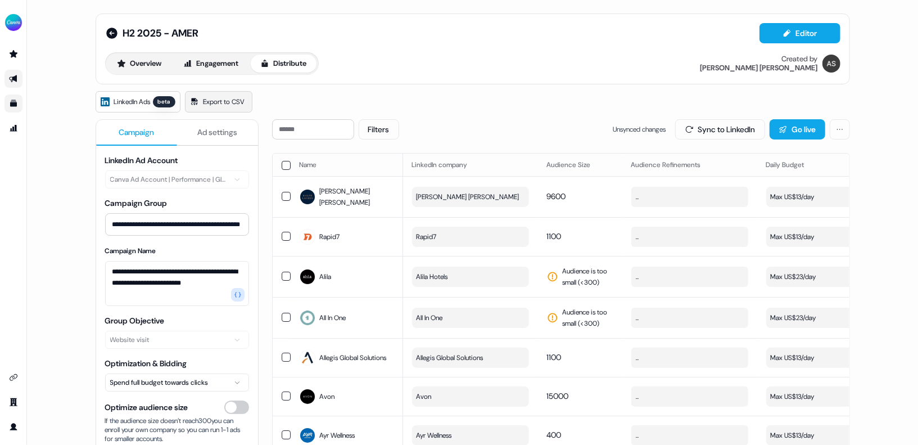
click at [223, 105] on span "Export to CSV" at bounding box center [225, 101] width 42 height 11
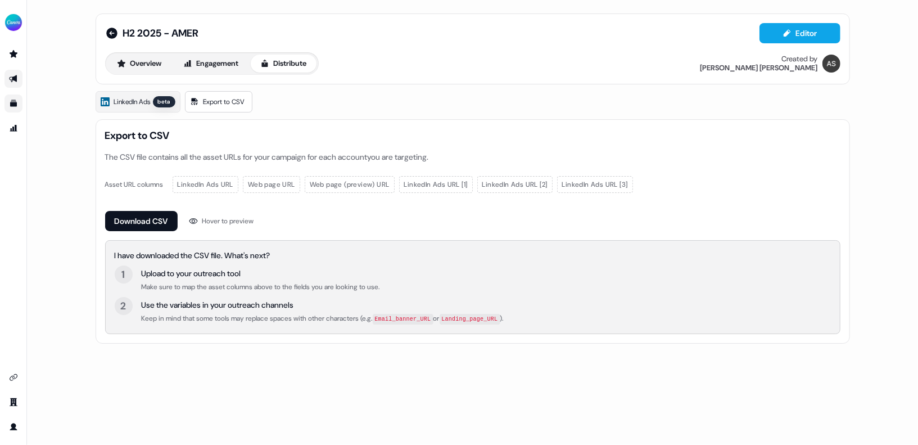
click at [356, 222] on div "Download CSV Hover to preview" at bounding box center [473, 221] width 736 height 20
click at [147, 107] on link "LinkedIn Ads beta" at bounding box center [138, 101] width 85 height 21
